Goal: Transaction & Acquisition: Purchase product/service

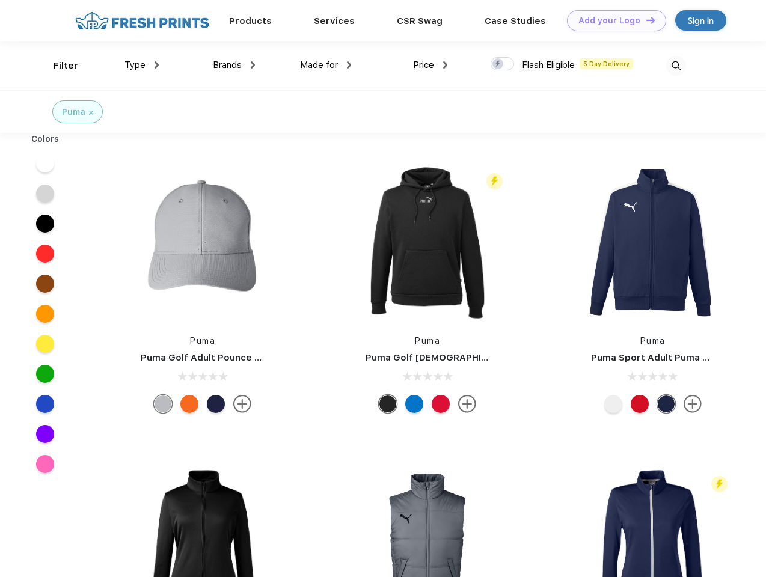
click at [612, 20] on link "Add your Logo Design Tool" at bounding box center [616, 20] width 99 height 21
click at [0, 0] on div "Design Tool" at bounding box center [0, 0] width 0 height 0
click at [645, 20] on link "Add your Logo Design Tool" at bounding box center [616, 20] width 99 height 21
click at [58, 66] on div "Filter" at bounding box center [65, 66] width 25 height 14
click at [142, 65] on span "Type" at bounding box center [134, 65] width 21 height 11
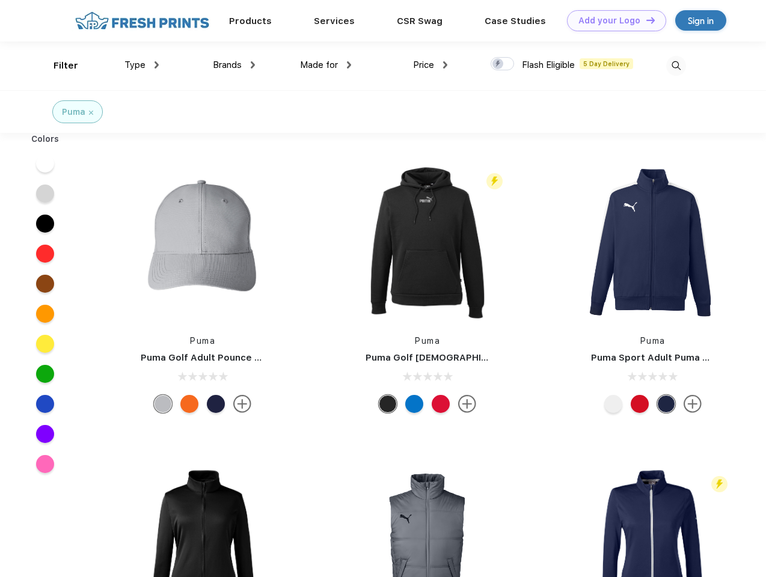
click at [234, 65] on span "Brands" at bounding box center [227, 65] width 29 height 11
click at [326, 65] on span "Made for" at bounding box center [319, 65] width 38 height 11
click at [430, 65] on span "Price" at bounding box center [423, 65] width 21 height 11
click at [503, 64] on div at bounding box center [501, 63] width 23 height 13
click at [498, 64] on input "checkbox" at bounding box center [494, 61] width 8 height 8
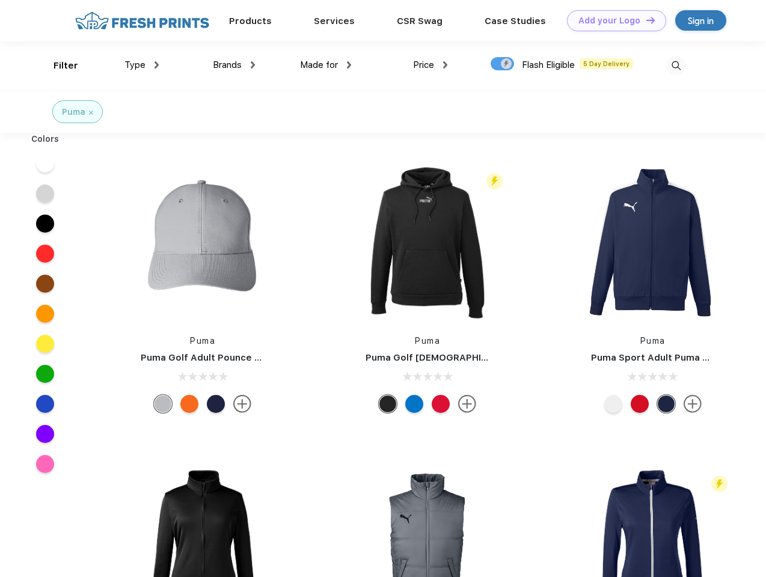
click at [676, 66] on img at bounding box center [676, 66] width 20 height 20
